Goal: Information Seeking & Learning: Compare options

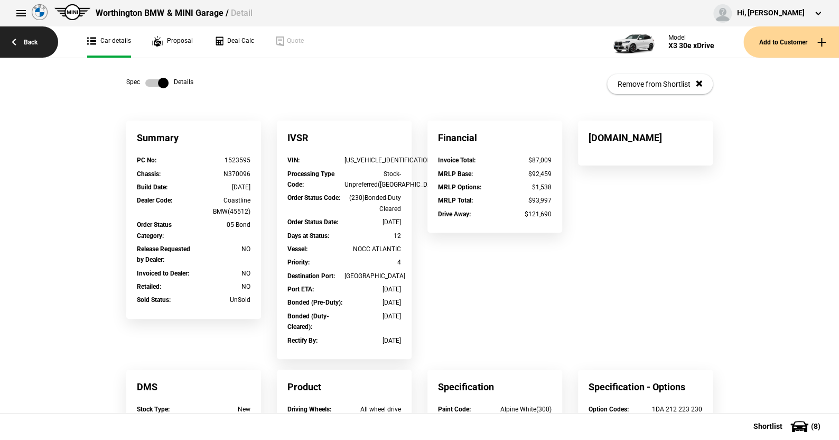
click at [30, 36] on link "Back" at bounding box center [29, 41] width 58 height 31
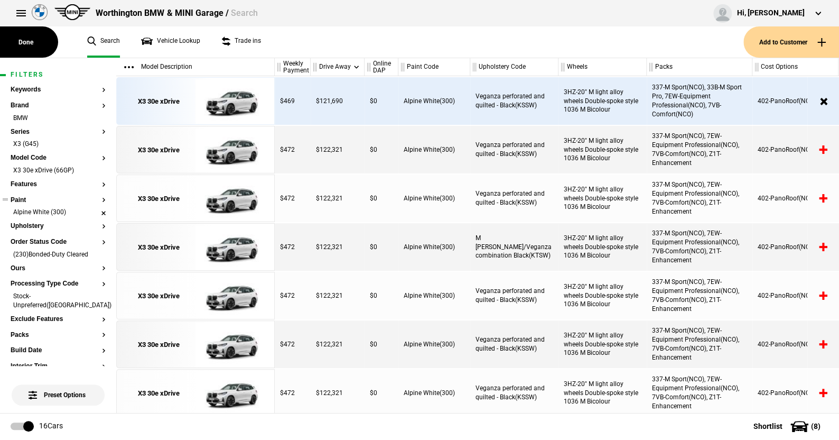
click at [96, 210] on li "Alpine White (300)" at bounding box center [58, 213] width 95 height 11
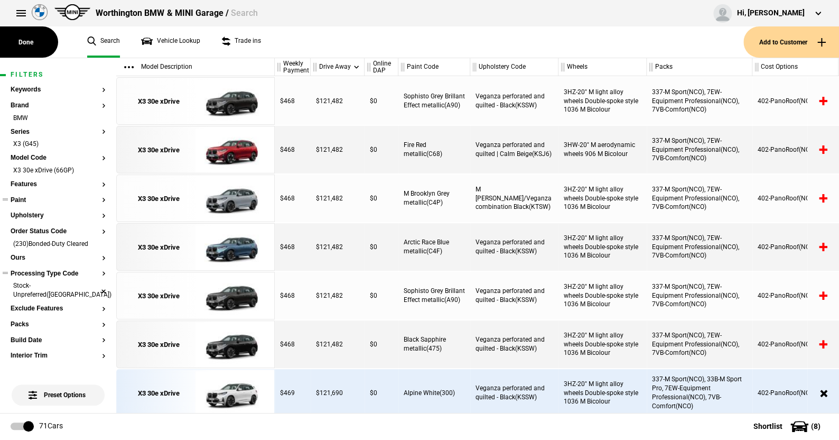
click at [94, 285] on li "Stock-Unpreferred([GEOGRAPHIC_DATA])" at bounding box center [58, 291] width 95 height 20
click at [97, 243] on li "(230)Bonded-Duty Cleared" at bounding box center [58, 244] width 95 height 11
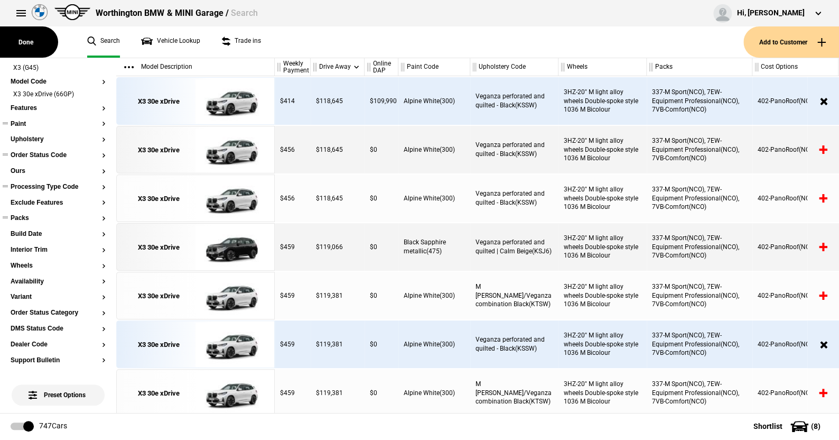
scroll to position [53, 0]
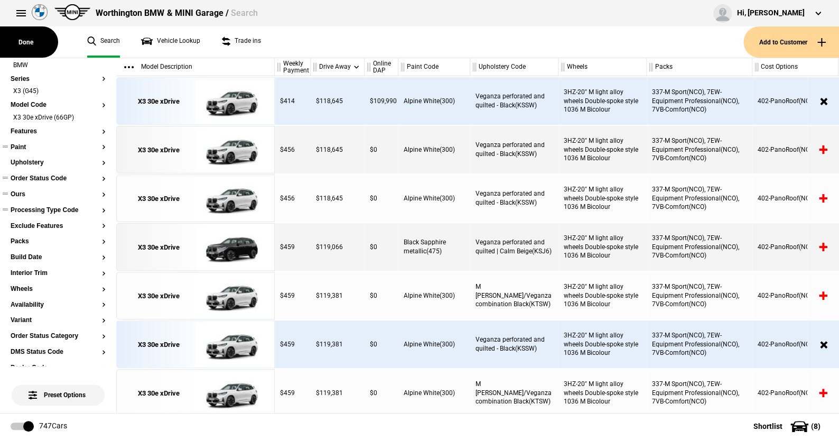
click at [19, 191] on button "Ours" at bounding box center [58, 194] width 95 height 7
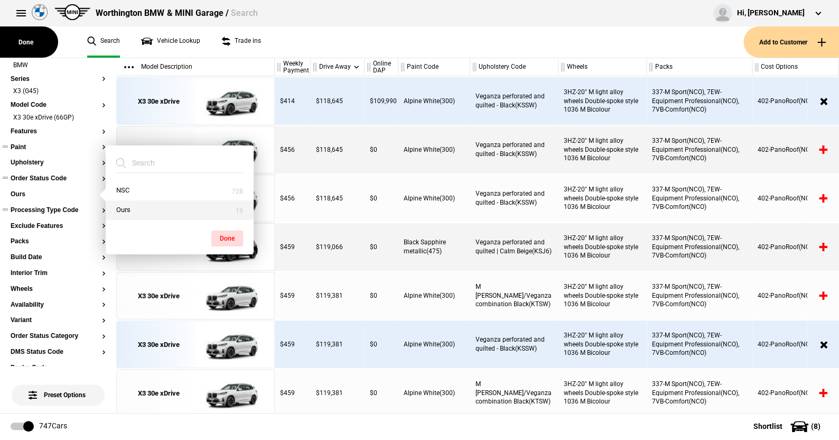
click at [124, 200] on button "Ours" at bounding box center [180, 210] width 148 height 20
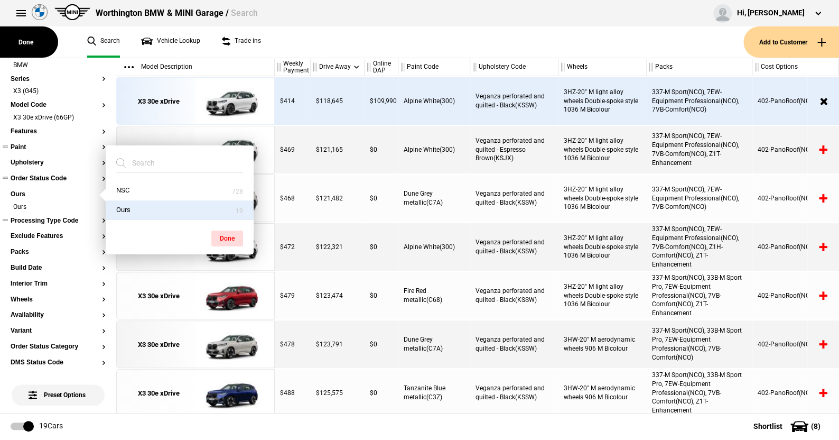
click at [225, 233] on button "Done" at bounding box center [227, 238] width 32 height 16
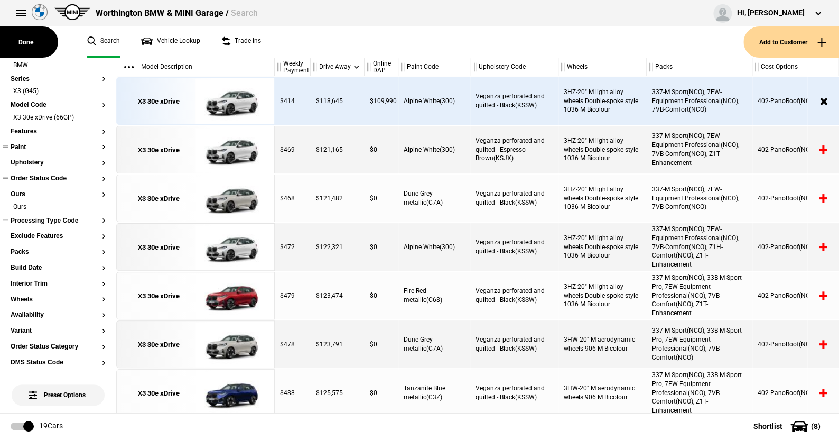
click at [25, 144] on button "Paint" at bounding box center [58, 147] width 95 height 7
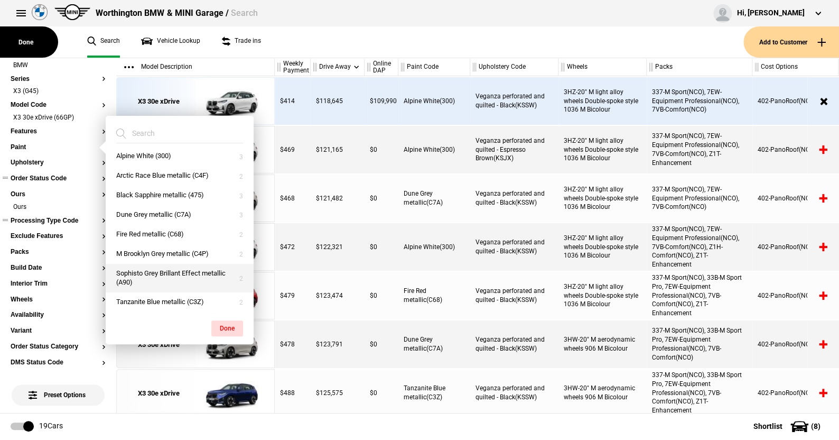
scroll to position [6, 0]
click at [161, 297] on button "Tanzanite Blue metallic (C3Z)" at bounding box center [180, 301] width 148 height 20
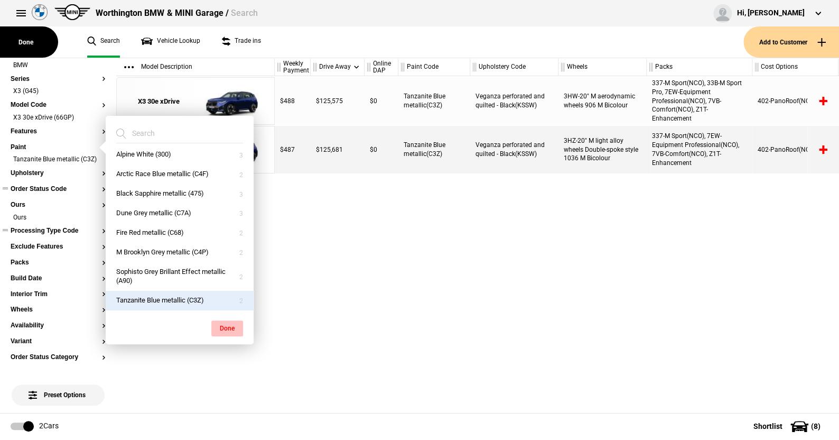
click at [220, 323] on button "Done" at bounding box center [227, 328] width 32 height 16
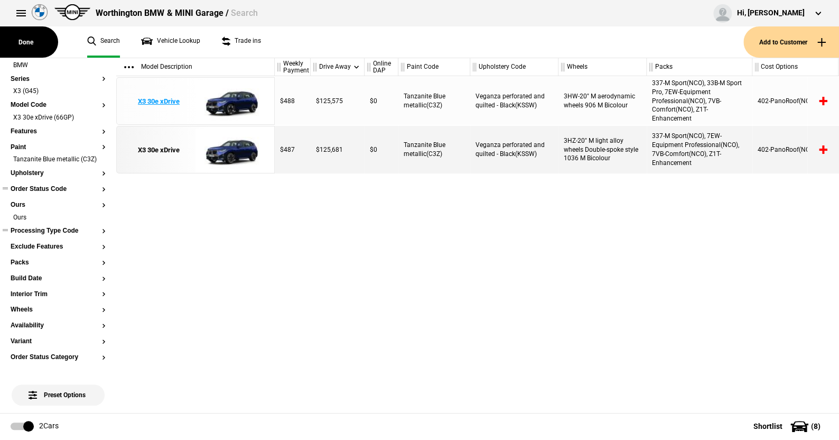
click at [242, 102] on img at bounding box center [232, 102] width 73 height 48
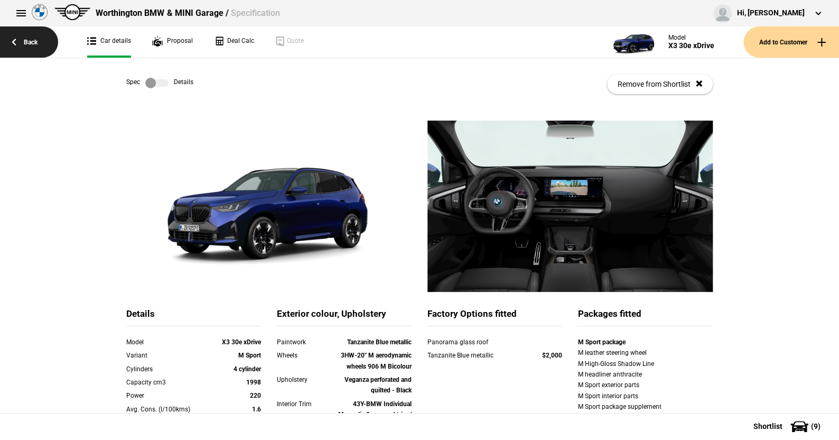
click at [30, 39] on link "Back" at bounding box center [29, 41] width 58 height 31
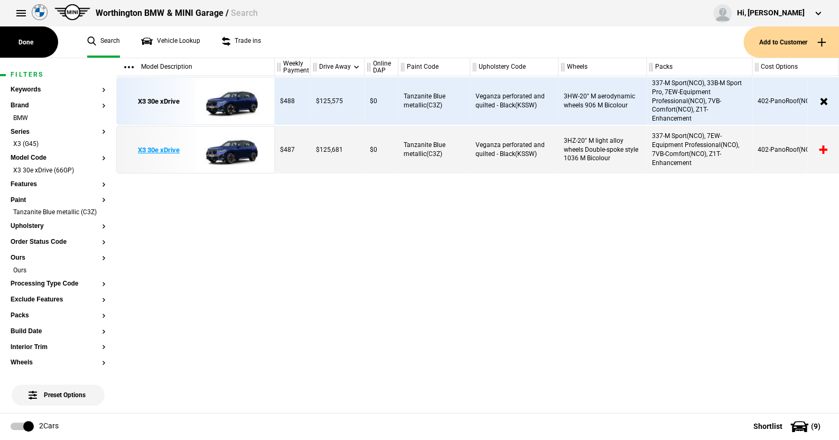
click at [238, 147] on img at bounding box center [232, 150] width 73 height 48
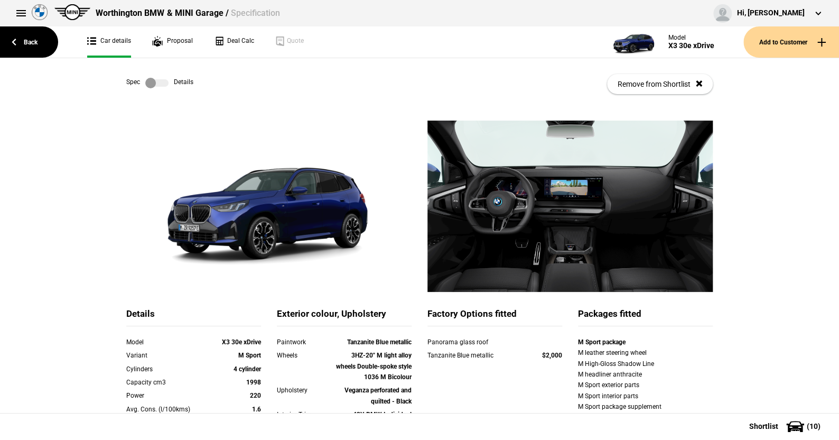
click at [159, 80] on label at bounding box center [156, 83] width 23 height 11
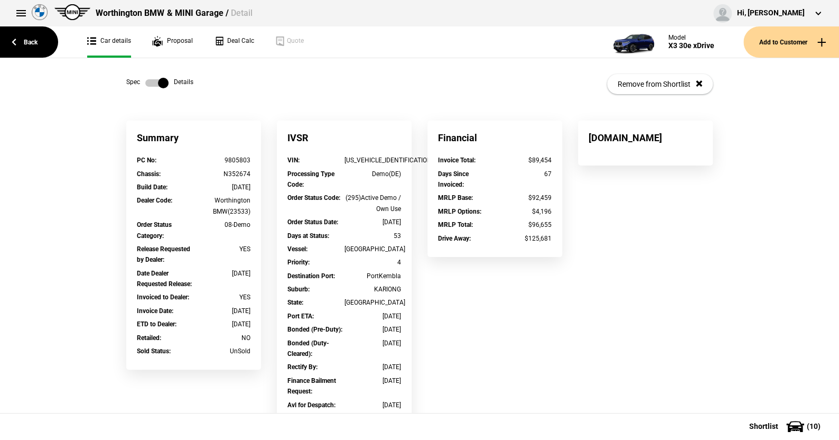
click at [140, 82] on link at bounding box center [157, 83] width 34 height 11
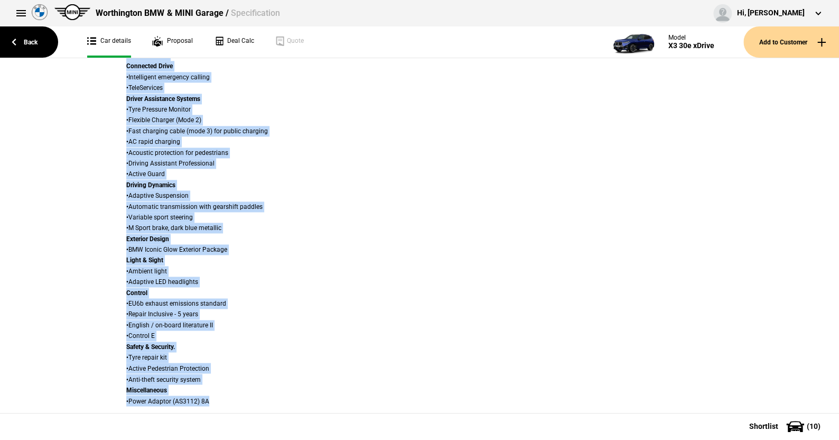
scroll to position [762, 0]
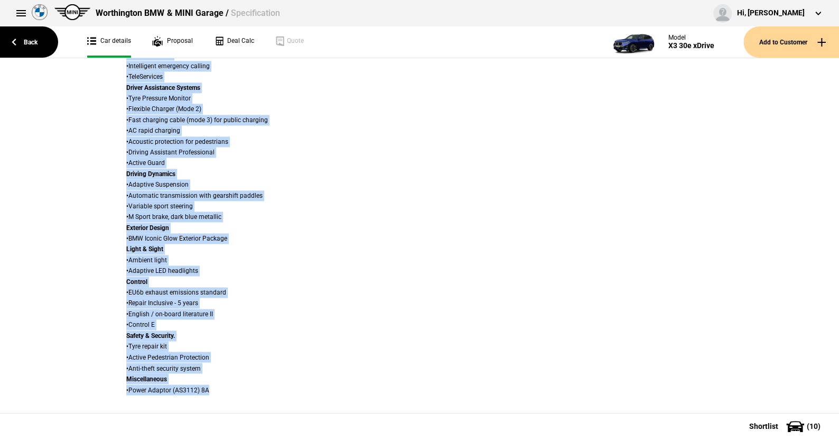
drag, startPoint x: 62, startPoint y: 87, endPoint x: 815, endPoint y: 409, distance: 818.7
copy div "Loremip Dolor S7 34a cOnsec Adipisc E Seddo Eiusmodte 8 incididu Utlabore et6 4…"
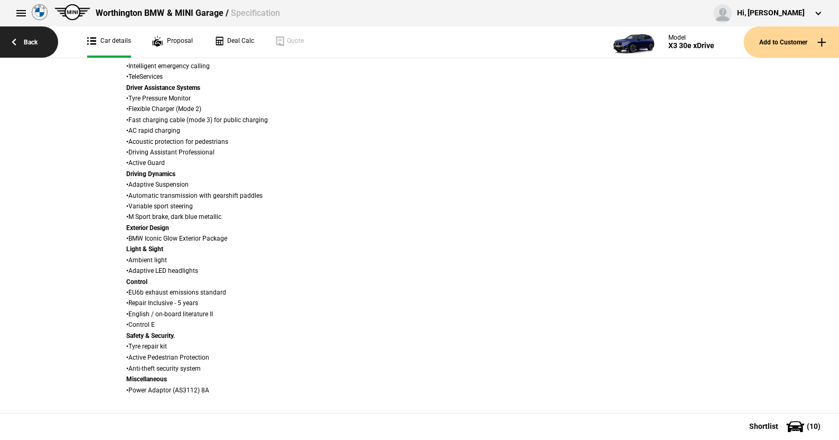
click at [27, 36] on link "Back" at bounding box center [29, 41] width 58 height 31
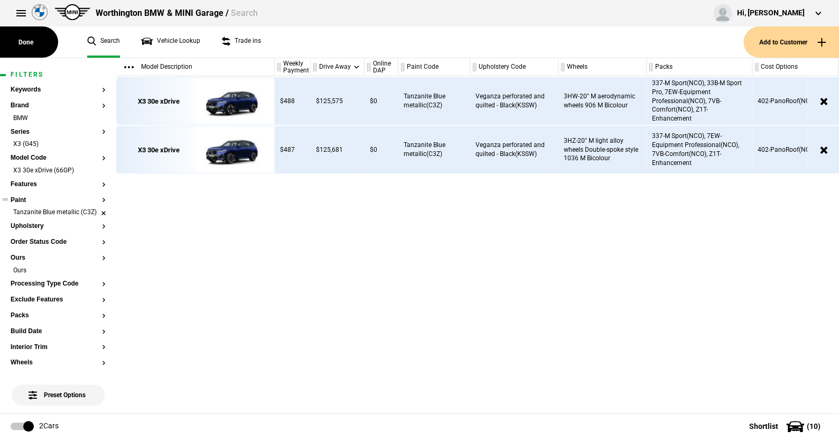
click at [95, 212] on li "Tanzanite Blue metallic (C3Z)" at bounding box center [58, 213] width 95 height 11
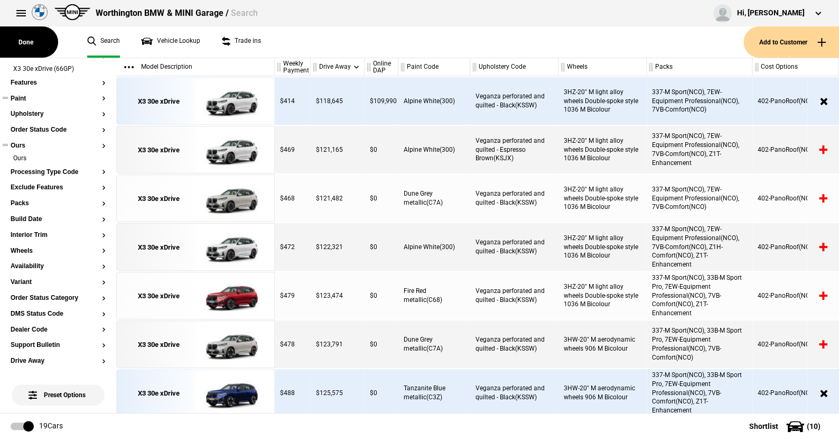
scroll to position [106, 0]
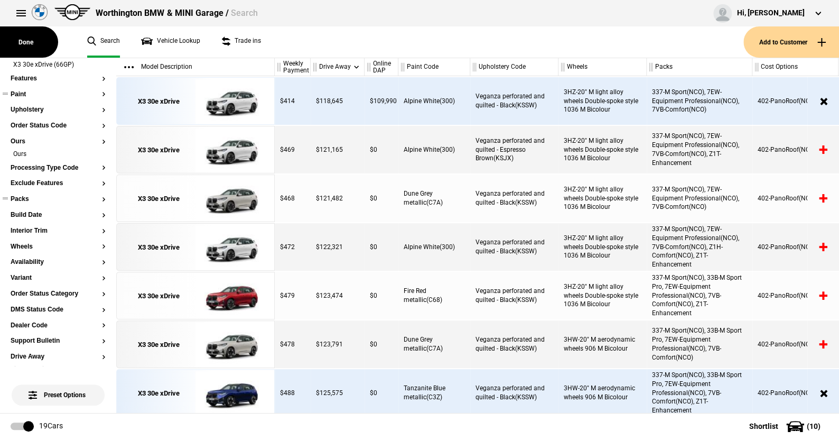
click at [25, 198] on button "Packs" at bounding box center [58, 199] width 95 height 7
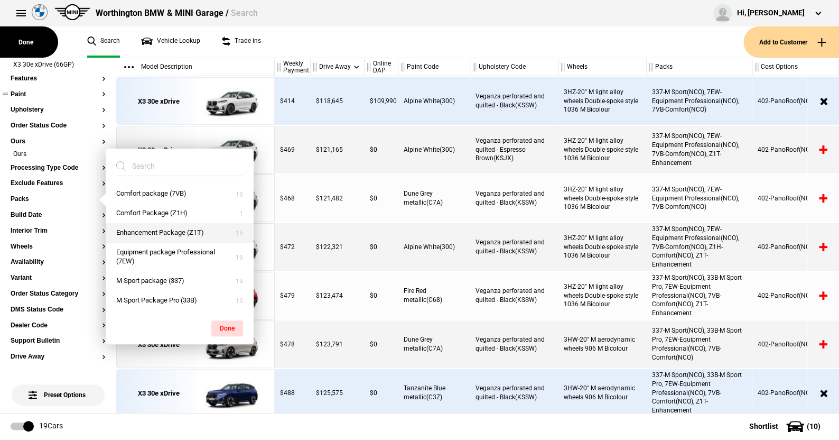
click at [145, 227] on button "Enhancement Package (Z1T)" at bounding box center [180, 233] width 148 height 20
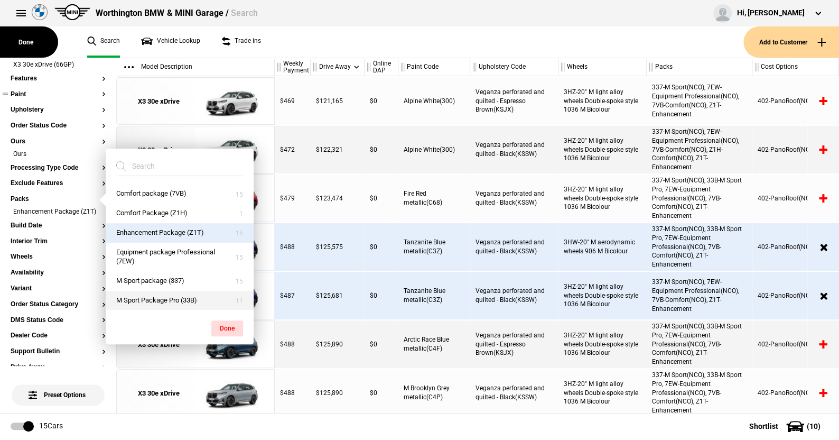
click at [151, 295] on button "M Sport Package Pro (33B)" at bounding box center [180, 301] width 148 height 20
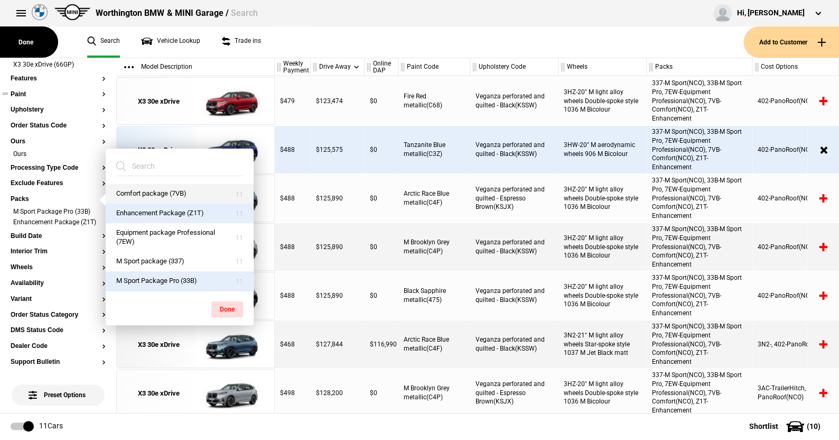
click at [150, 191] on button "Comfort package (7VB)" at bounding box center [180, 194] width 148 height 20
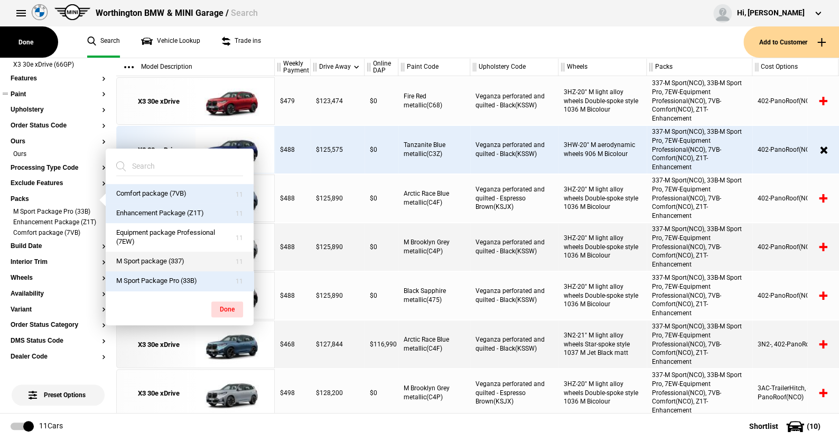
click at [153, 261] on button "M Sport package (337)" at bounding box center [180, 262] width 148 height 20
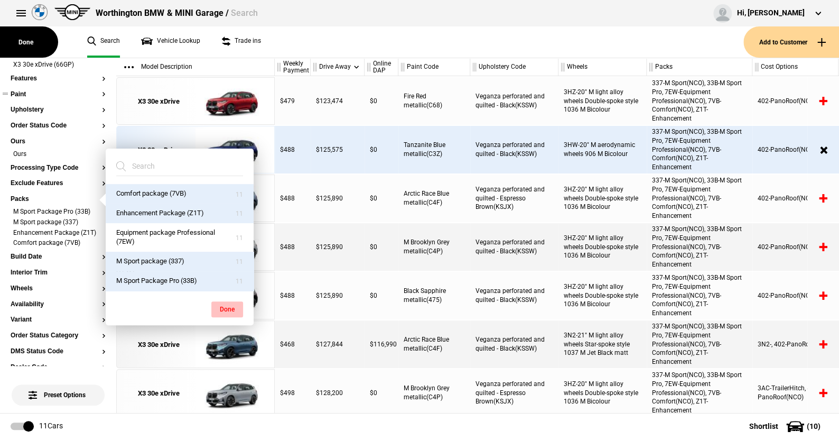
click at [224, 307] on button "Done" at bounding box center [227, 309] width 32 height 16
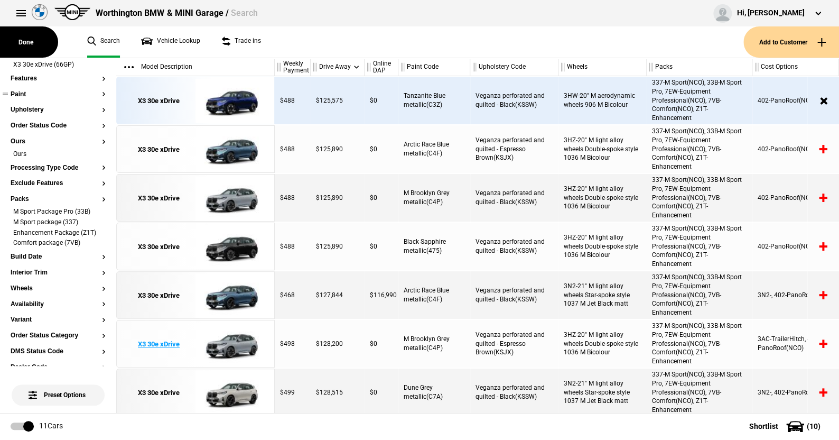
scroll to position [75, 0]
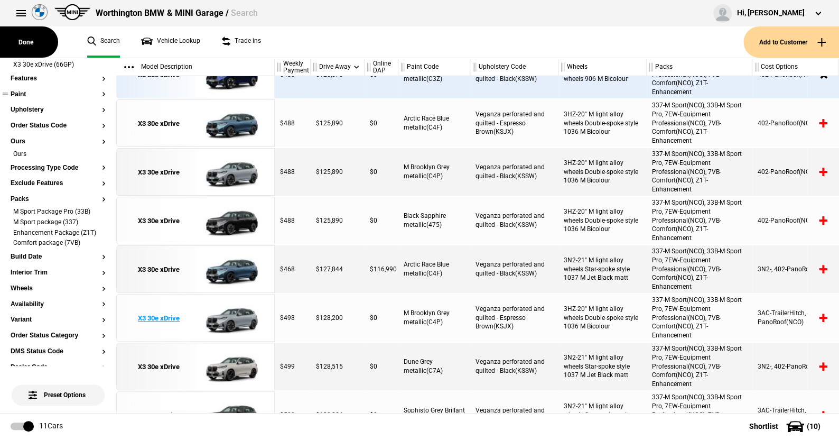
click at [233, 313] on img at bounding box center [232, 318] width 73 height 48
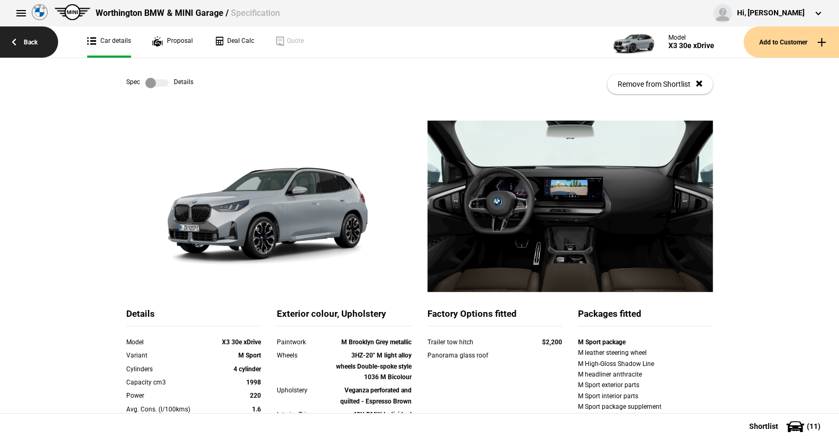
click at [31, 41] on link "Back" at bounding box center [29, 41] width 58 height 31
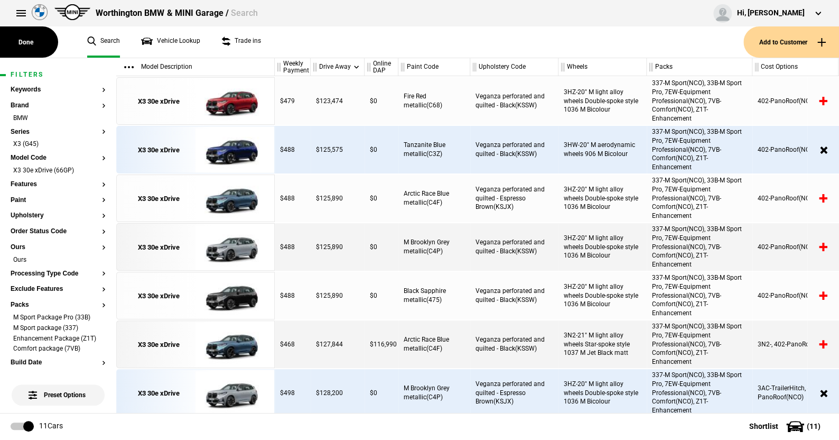
scroll to position [75, 0]
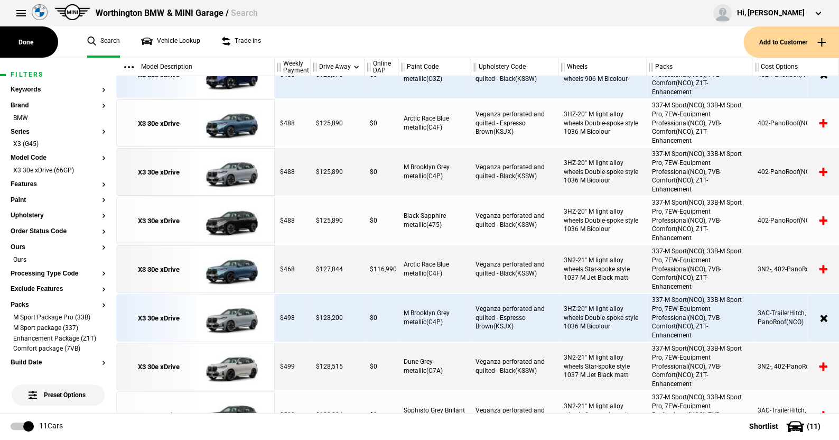
click at [320, 50] on ul "Search Vehicle Lookup Trade ins" at bounding box center [410, 41] width 667 height 31
click at [96, 318] on li "M Sport Package Pro (33B)" at bounding box center [58, 318] width 95 height 11
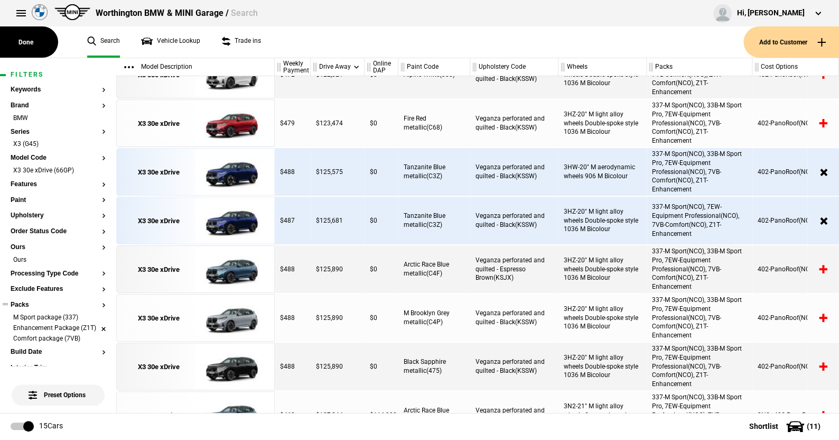
click at [95, 333] on li "Enhancement Package (Z1T)" at bounding box center [58, 328] width 95 height 11
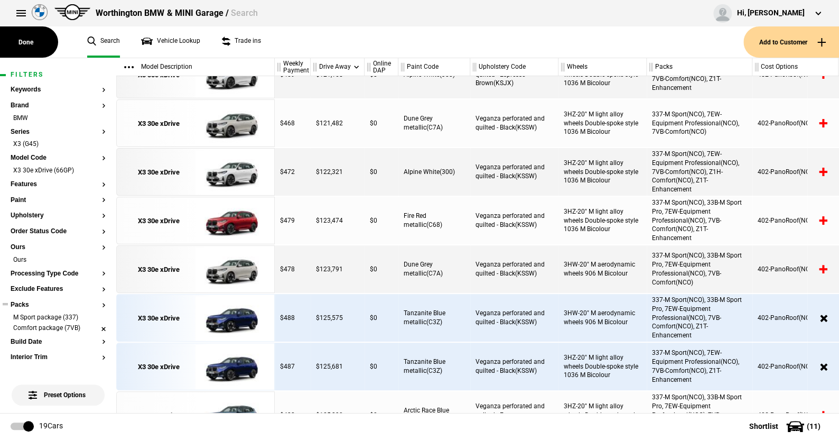
click at [94, 329] on li "Comfort package (7VB)" at bounding box center [58, 328] width 95 height 11
click at [95, 318] on li "M Sport package (337)" at bounding box center [58, 318] width 95 height 11
click at [21, 198] on button "Paint" at bounding box center [58, 200] width 95 height 7
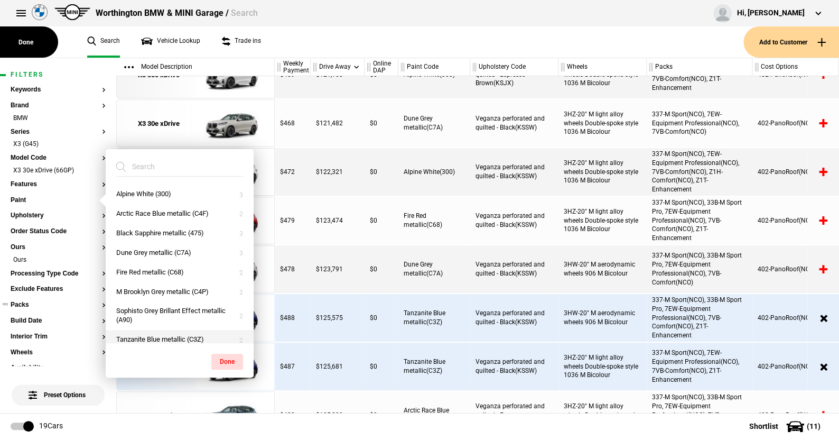
click at [135, 338] on button "Tanzanite Blue metallic (C3Z)" at bounding box center [180, 340] width 148 height 20
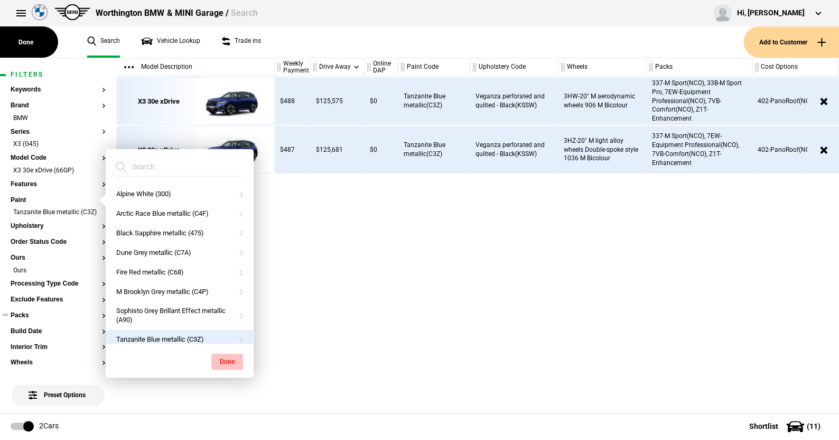
click at [220, 355] on button "Done" at bounding box center [227, 362] width 32 height 16
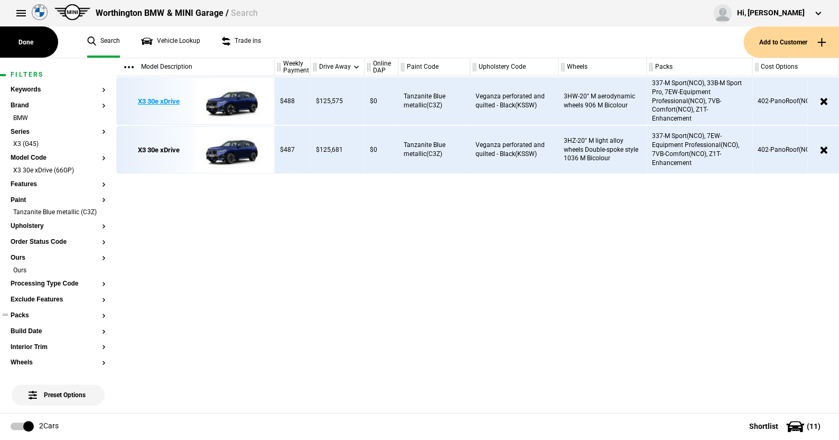
click at [236, 98] on img at bounding box center [232, 102] width 73 height 48
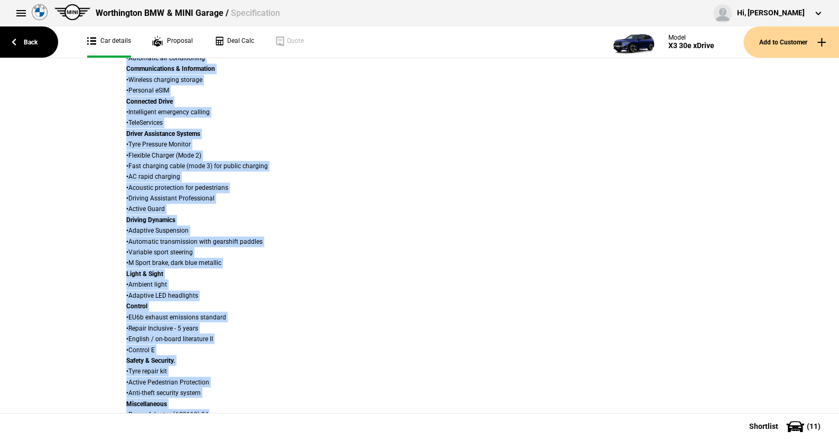
scroll to position [829, 0]
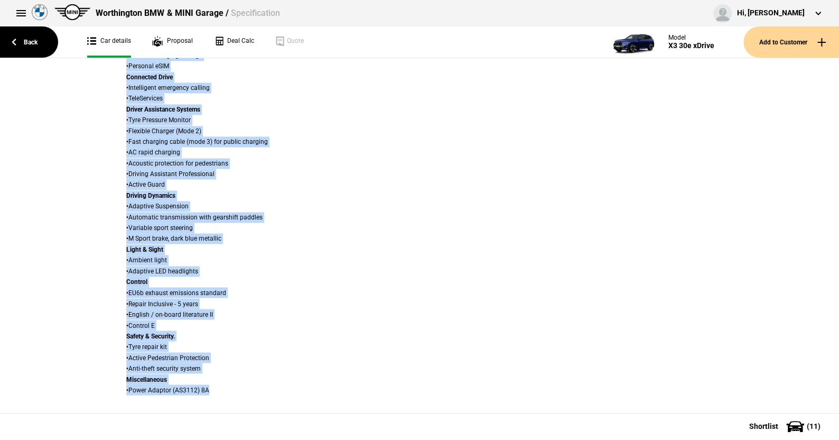
drag, startPoint x: 97, startPoint y: 81, endPoint x: 794, endPoint y: 408, distance: 770.7
click at [794, 408] on div "Spec Details Remove from Shortlist Details Model X3 30e xDrive Variant M Sport …" at bounding box center [419, 235] width 839 height 355
copy div "Spec Details Remove from Shortlist Details Model X3 30e xDrive Variant M Sport …"
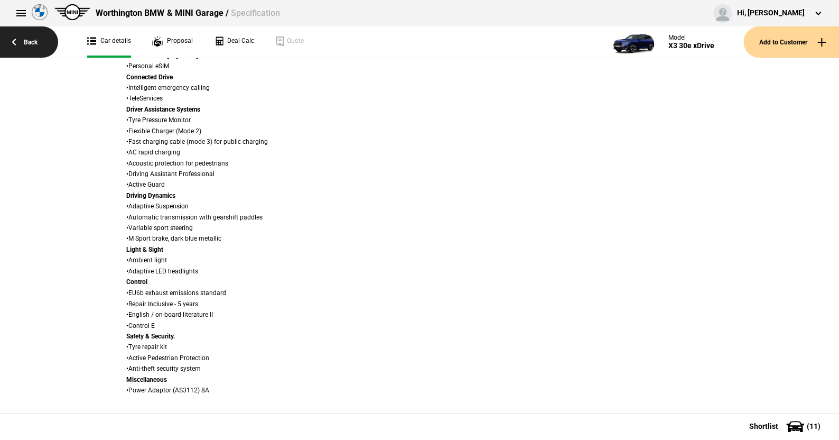
click at [29, 42] on link "Back" at bounding box center [29, 41] width 58 height 31
